Goal: Transaction & Acquisition: Purchase product/service

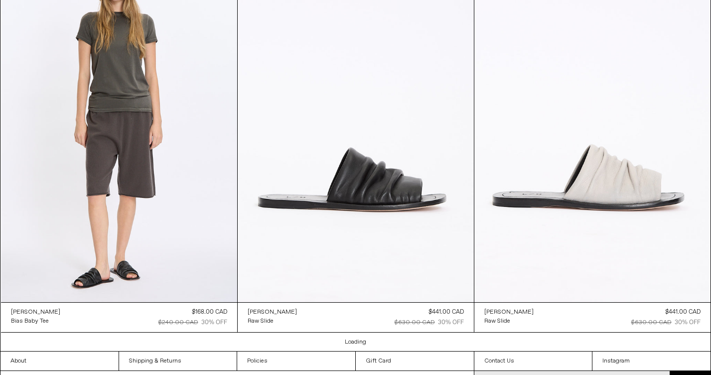
scroll to position [11991, 0]
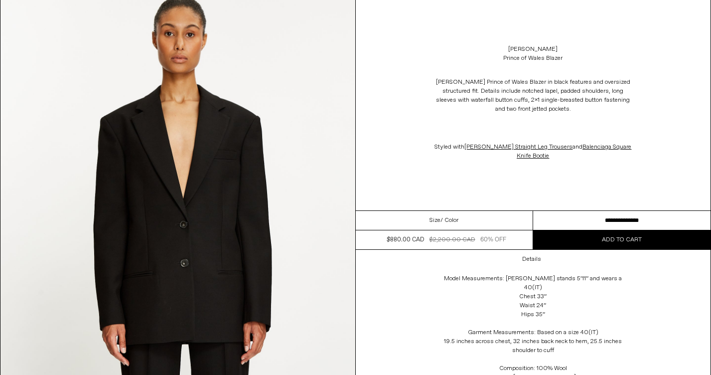
click at [601, 240] on button "Add to cart" at bounding box center [621, 239] width 177 height 19
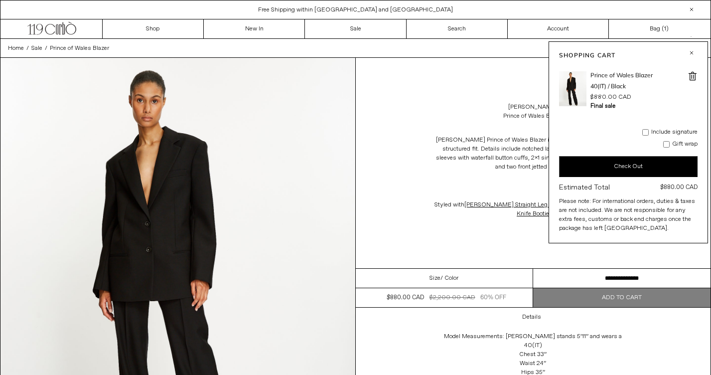
click at [604, 162] on button "Check Out" at bounding box center [628, 166] width 138 height 21
